Goal: Information Seeking & Learning: Learn about a topic

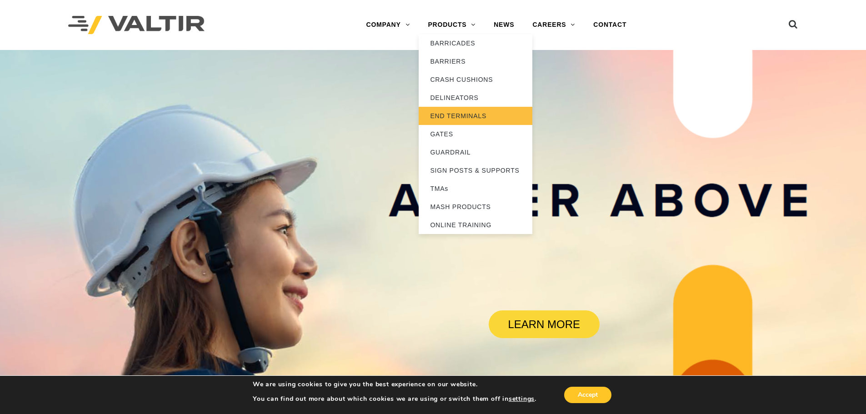
click at [459, 119] on link "END TERMINALS" at bounding box center [476, 116] width 114 height 18
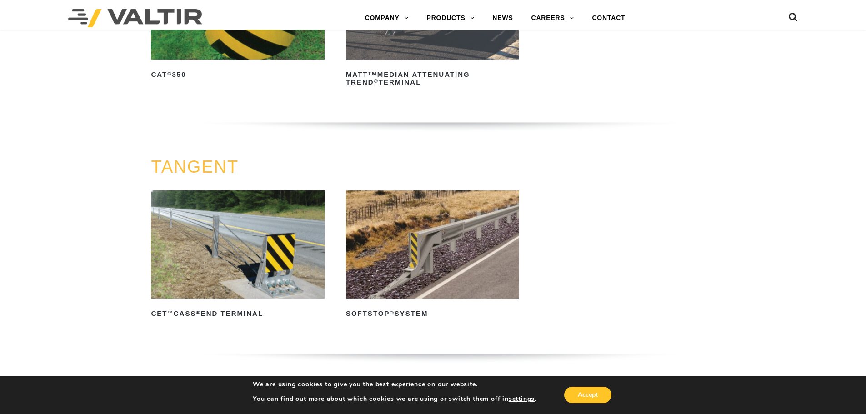
scroll to position [591, 0]
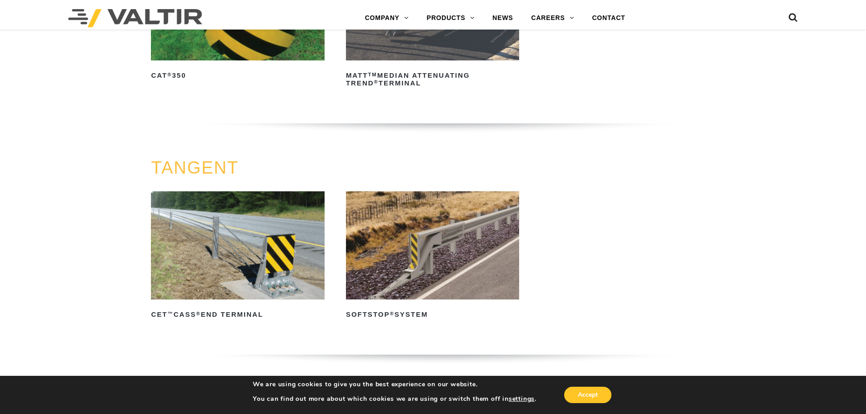
click at [390, 261] on img at bounding box center [432, 245] width 173 height 108
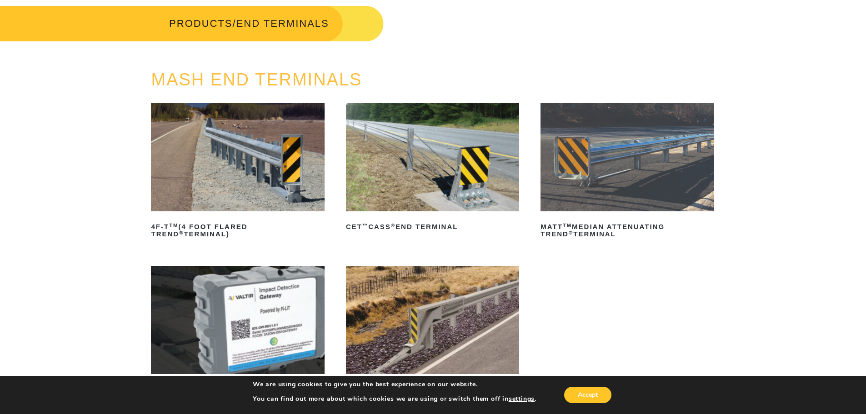
scroll to position [0, 0]
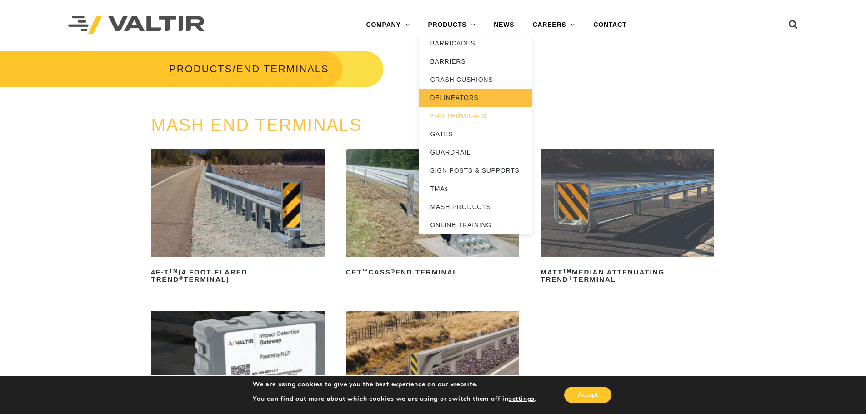
click at [444, 95] on link "DELINEATORS" at bounding box center [476, 98] width 114 height 18
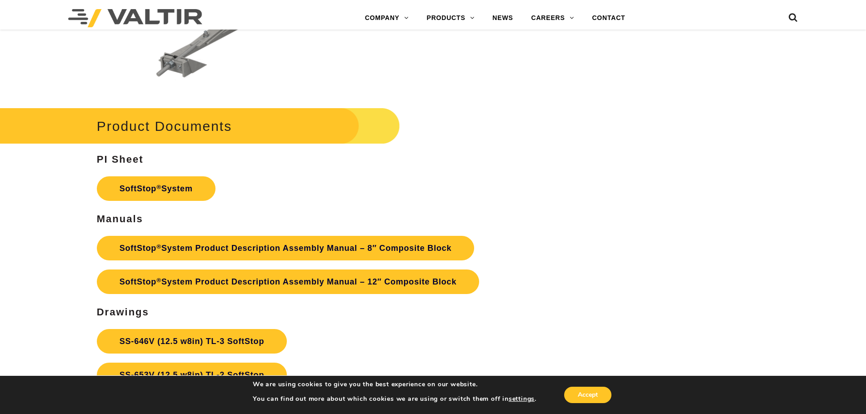
scroll to position [3183, 0]
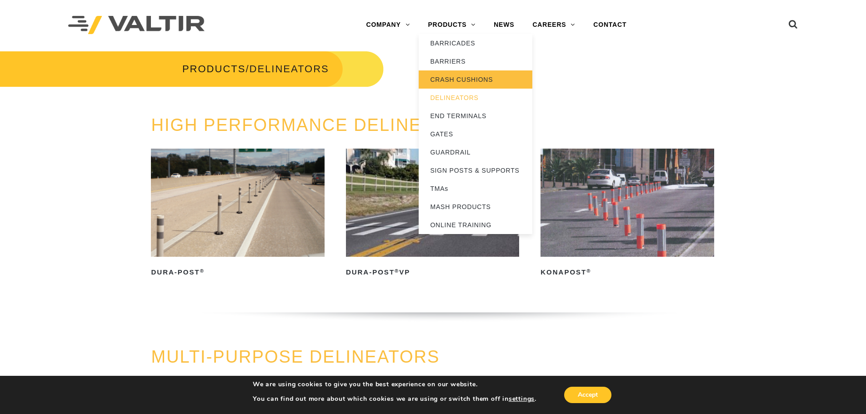
click at [457, 80] on link "CRASH CUSHIONS" at bounding box center [476, 79] width 114 height 18
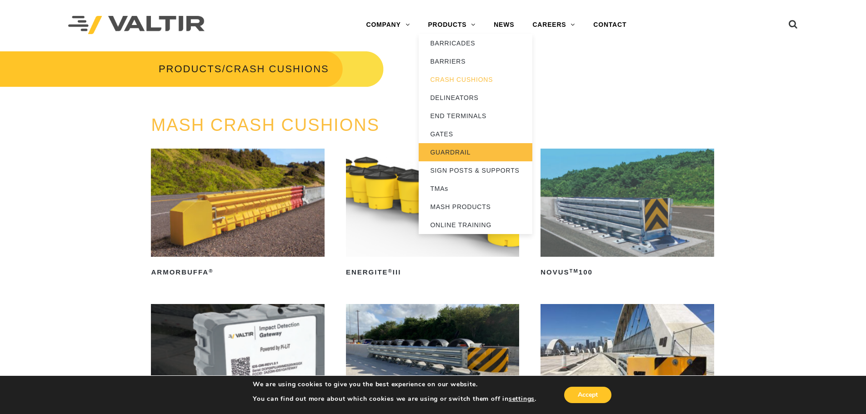
click at [453, 151] on link "GUARDRAIL" at bounding box center [476, 152] width 114 height 18
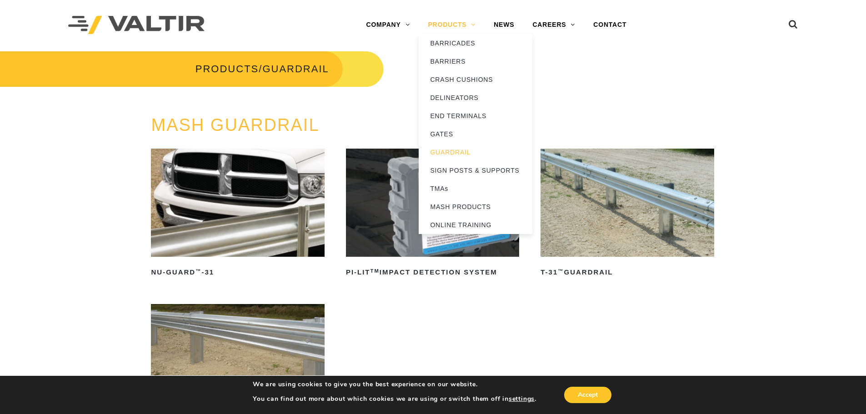
click at [467, 25] on link "PRODUCTS" at bounding box center [452, 25] width 66 height 18
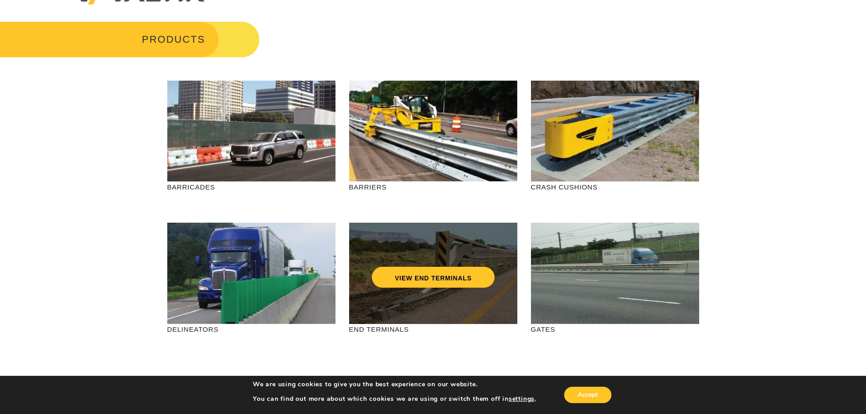
scroll to position [45, 0]
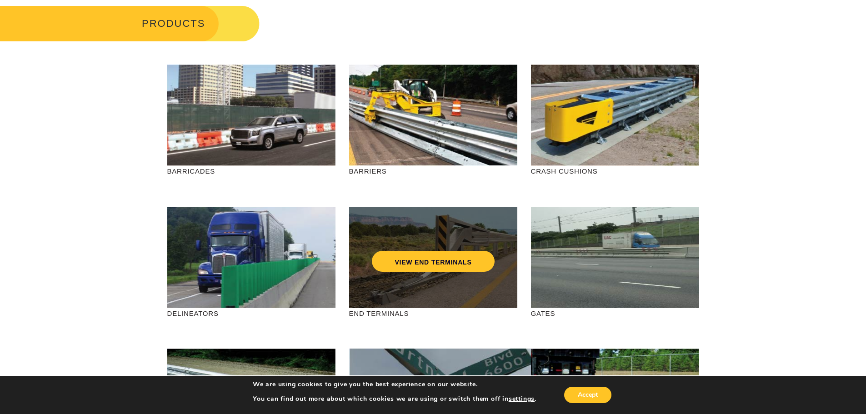
drag, startPoint x: 457, startPoint y: 236, endPoint x: 461, endPoint y: 222, distance: 14.2
click at [461, 222] on div "VIEW END TERMINALS" at bounding box center [433, 257] width 168 height 101
click at [436, 261] on link "VIEW END TERMINALS" at bounding box center [433, 261] width 122 height 21
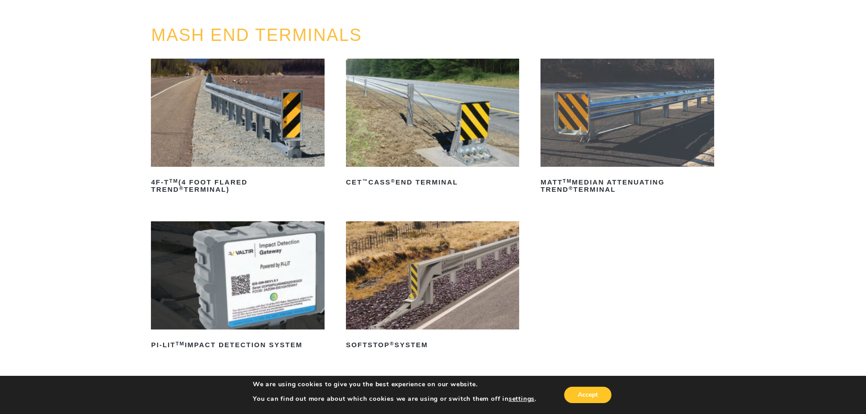
scroll to position [91, 0]
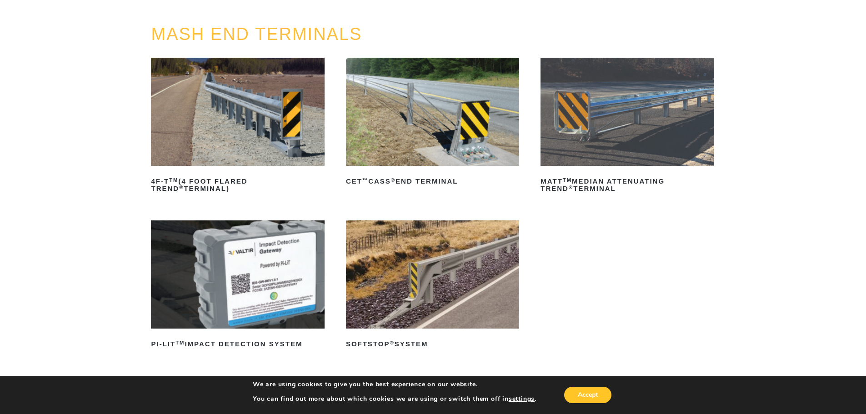
click at [438, 267] on img at bounding box center [432, 275] width 173 height 108
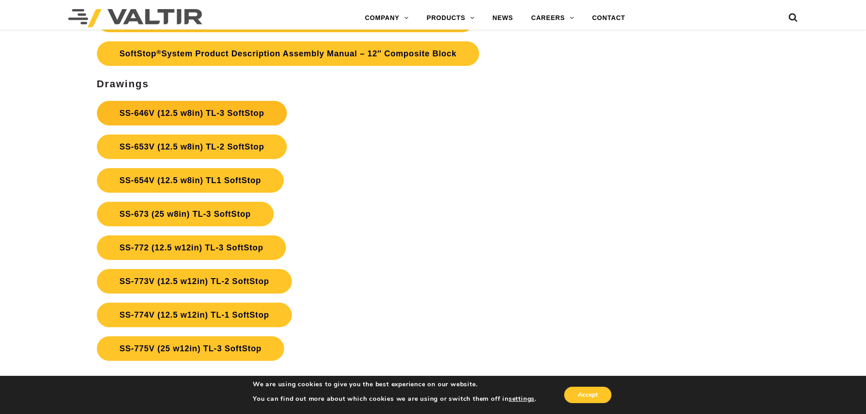
scroll to position [3410, 0]
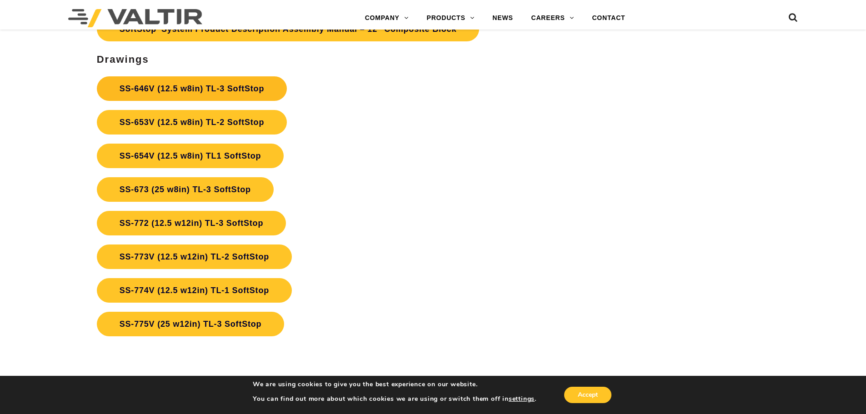
click at [228, 82] on link "SS-646V (12.5 w8in) TL-3 SoftStop" at bounding box center [192, 88] width 190 height 25
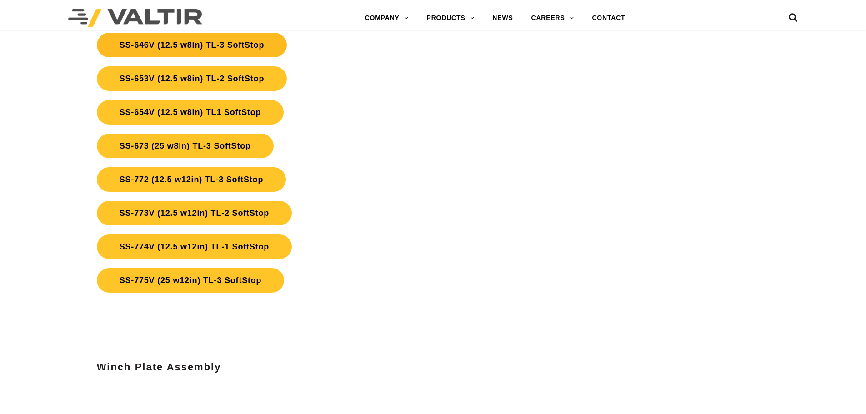
scroll to position [3410, 0]
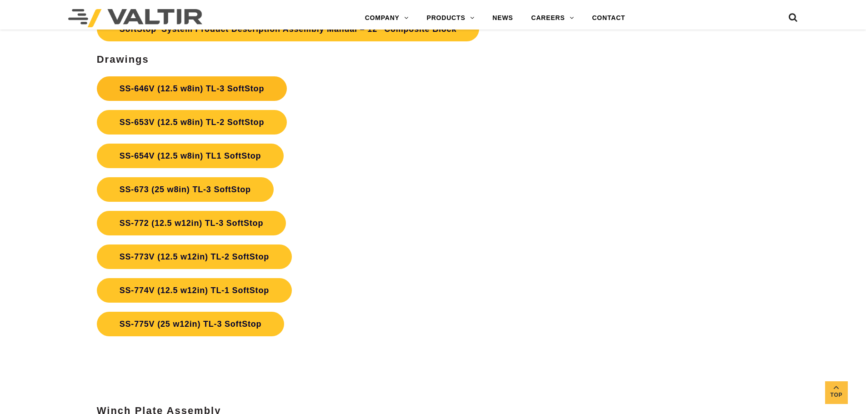
click at [241, 81] on link "SS-646V (12.5 w8in) TL-3 SoftStop" at bounding box center [192, 88] width 190 height 25
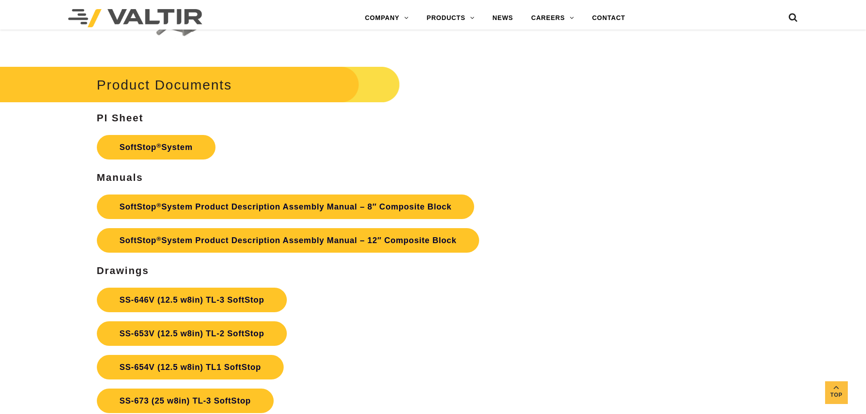
scroll to position [3181, 0]
